Goal: Information Seeking & Learning: Find contact information

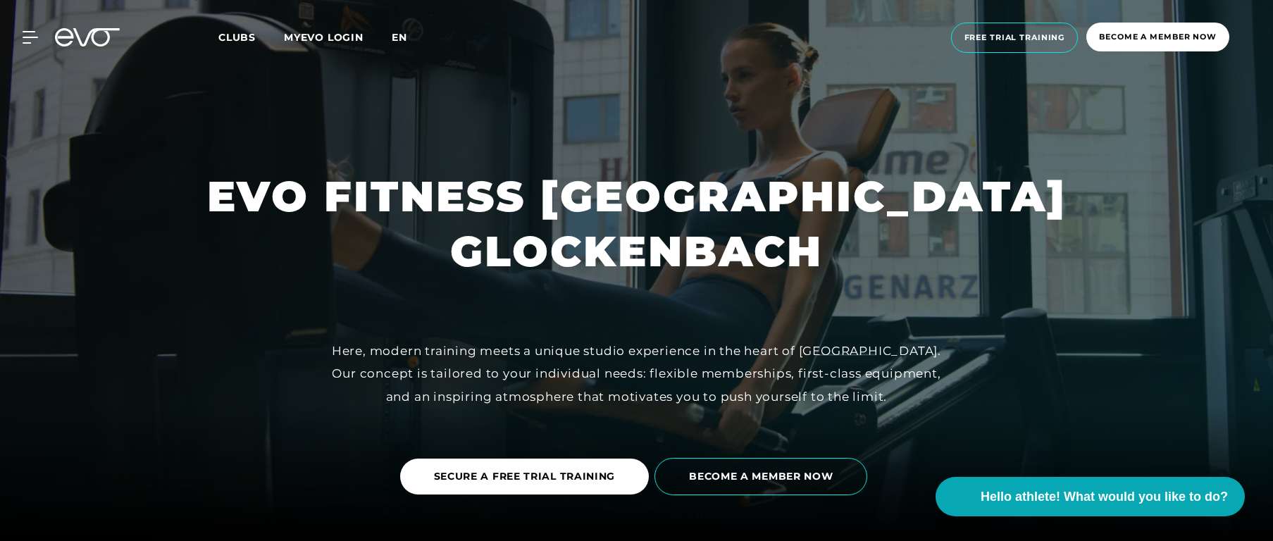
click at [402, 40] on font "en" at bounding box center [399, 37] width 15 height 13
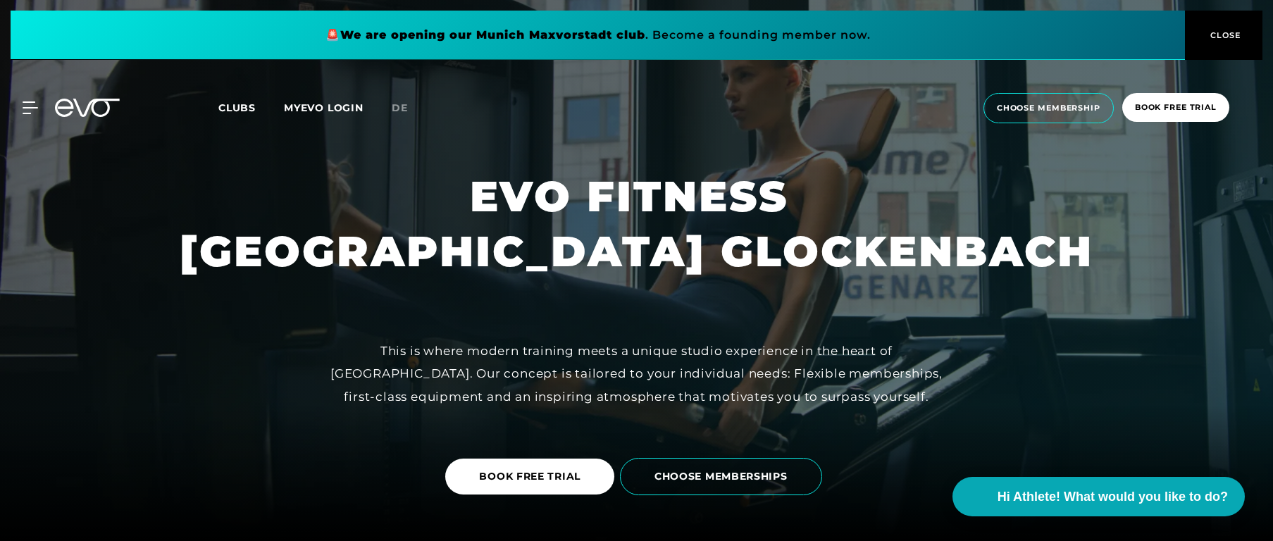
click at [1211, 29] on span "CLOSE" at bounding box center [1224, 35] width 35 height 13
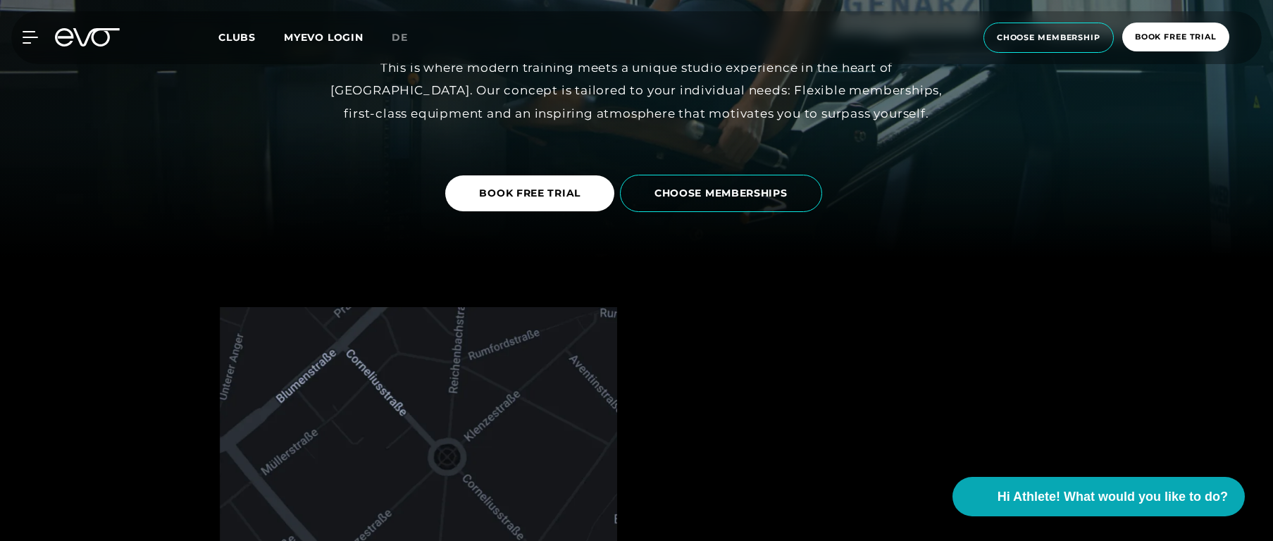
scroll to position [282, 0]
click at [25, 41] on icon at bounding box center [33, 37] width 20 height 13
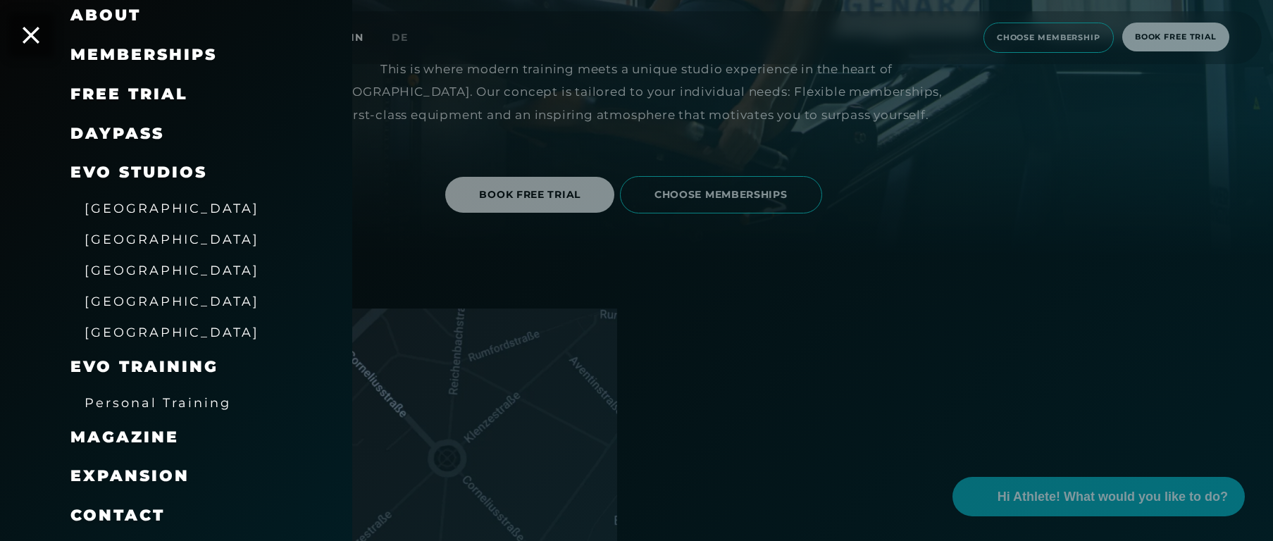
scroll to position [170, 0]
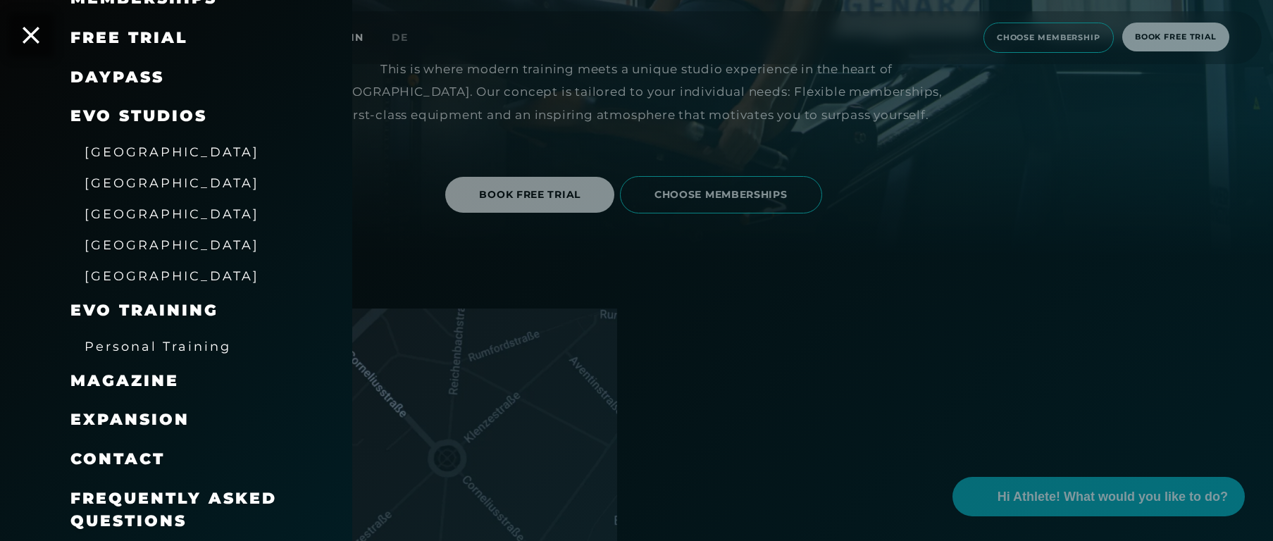
click at [130, 459] on span "Contact" at bounding box center [117, 458] width 94 height 19
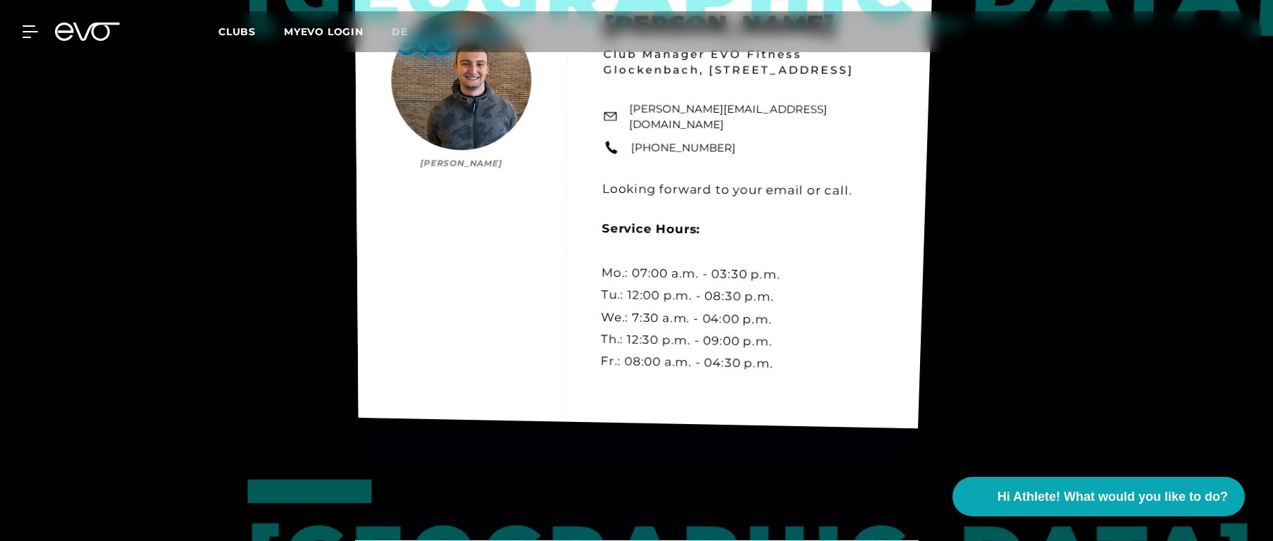
scroll to position [1747, 0]
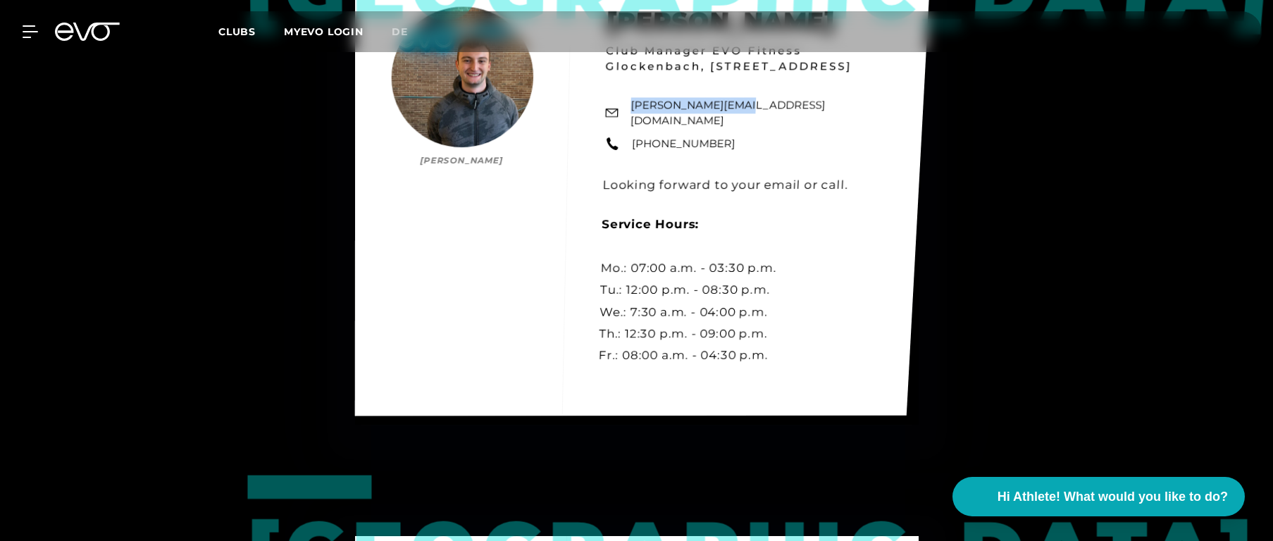
drag, startPoint x: 743, startPoint y: 136, endPoint x: 631, endPoint y: 130, distance: 111.5
click at [631, 130] on div "Munich Luca Hoffmann Luca Hoffmann Club Manager EVO Fitness Glockenbach, Baader…" at bounding box center [642, 192] width 576 height 445
copy link "luca@evofitness.de"
